Goal: Obtain resource: Download file/media

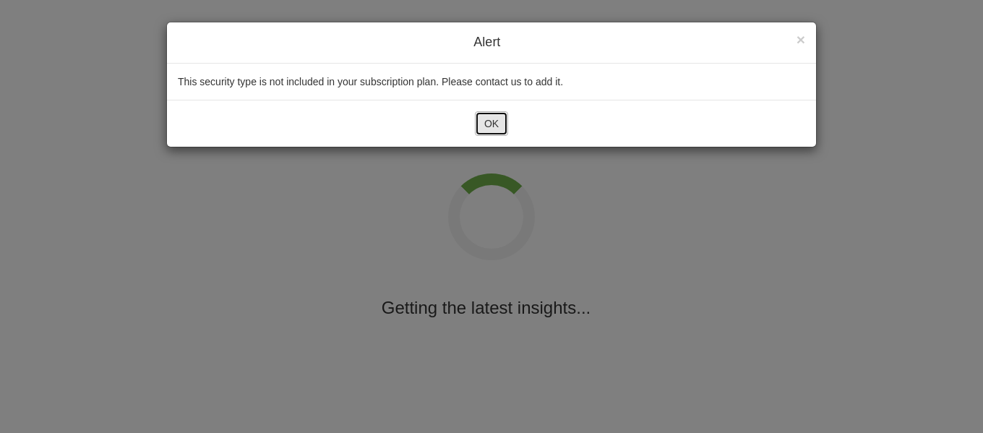
click at [490, 116] on button "OK" at bounding box center [491, 123] width 33 height 25
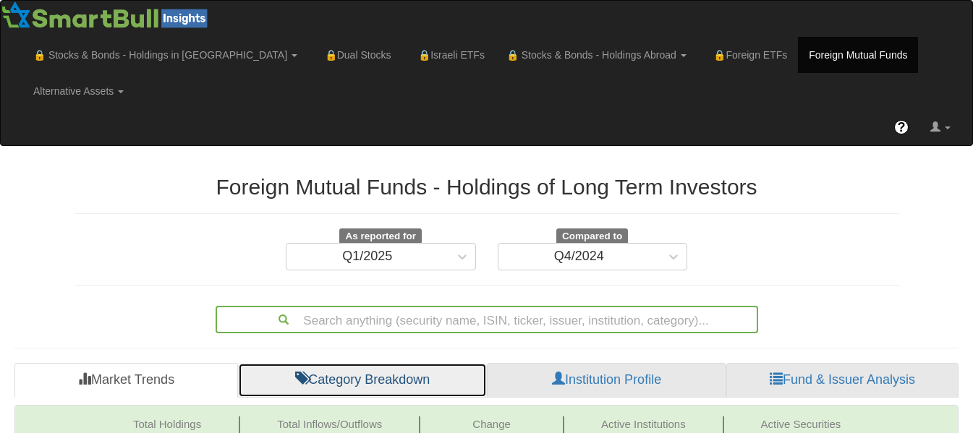
click at [338, 363] on link "Category Breakdown" at bounding box center [362, 380] width 249 height 35
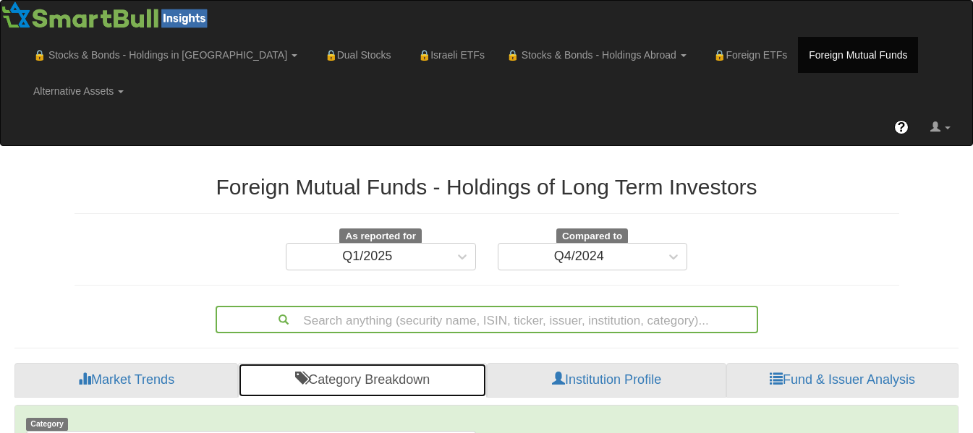
scroll to position [379, 0]
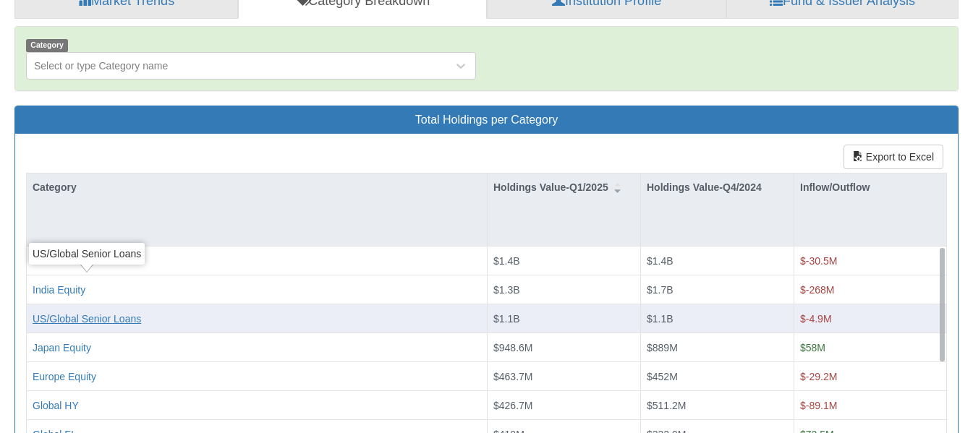
click at [139, 312] on div "US/Global Senior Loans" at bounding box center [87, 319] width 108 height 14
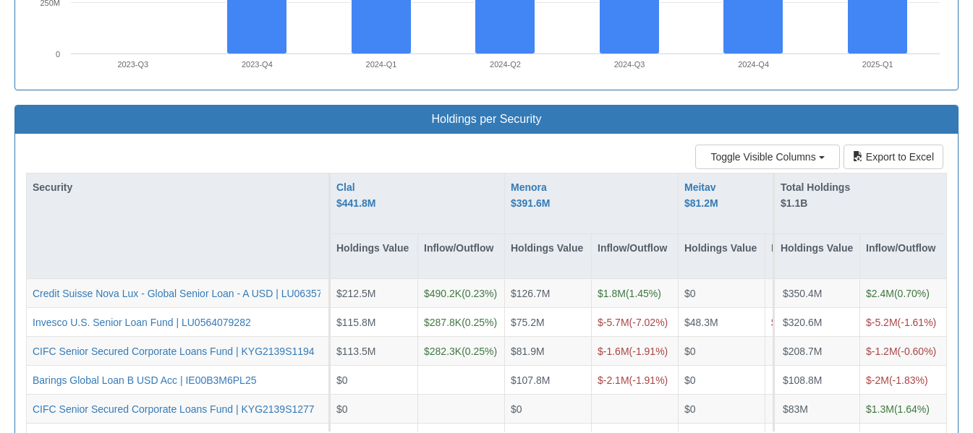
scroll to position [1233, 0]
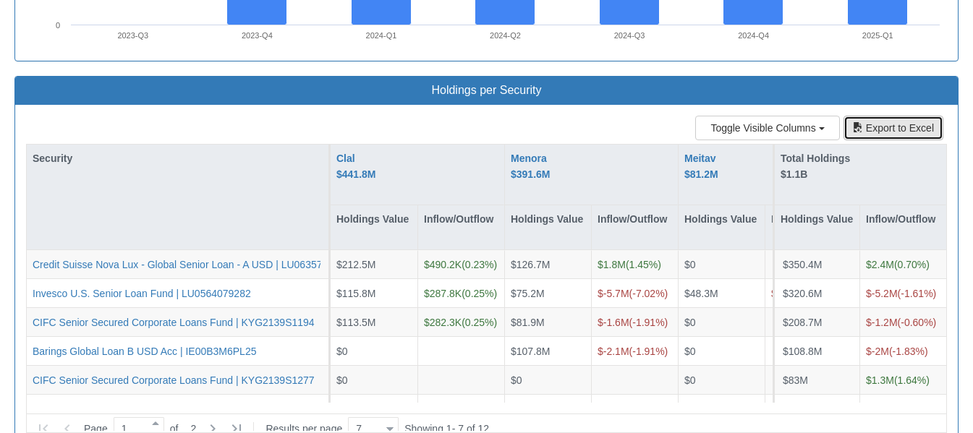
click at [920, 116] on button "Export to Excel" at bounding box center [893, 128] width 100 height 25
